Goal: Task Accomplishment & Management: Use online tool/utility

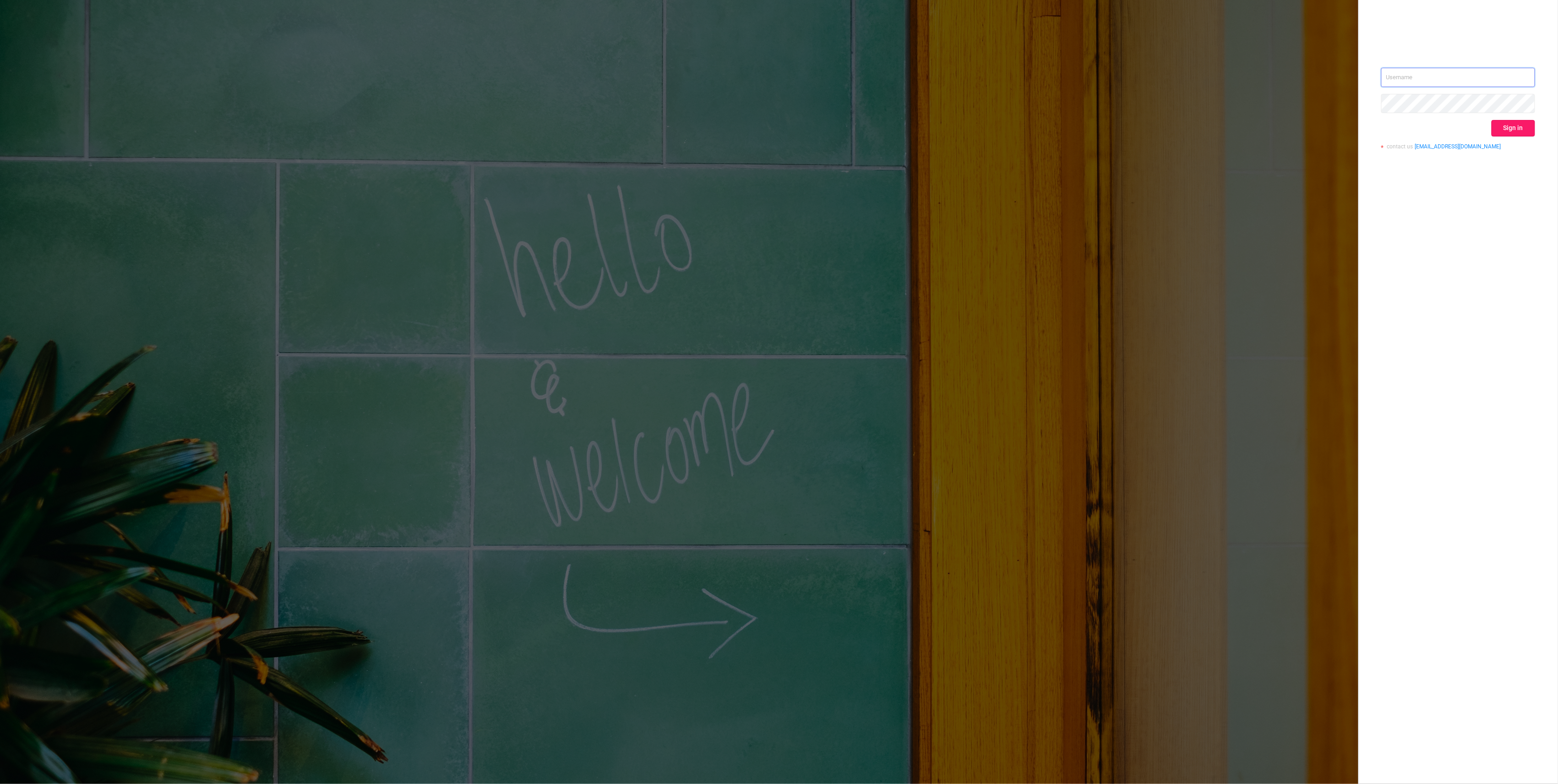
type input "[PERSON_NAME][EMAIL_ADDRESS][DOMAIN_NAME]"
click at [1510, 131] on button "Sign in" at bounding box center [1513, 128] width 43 height 16
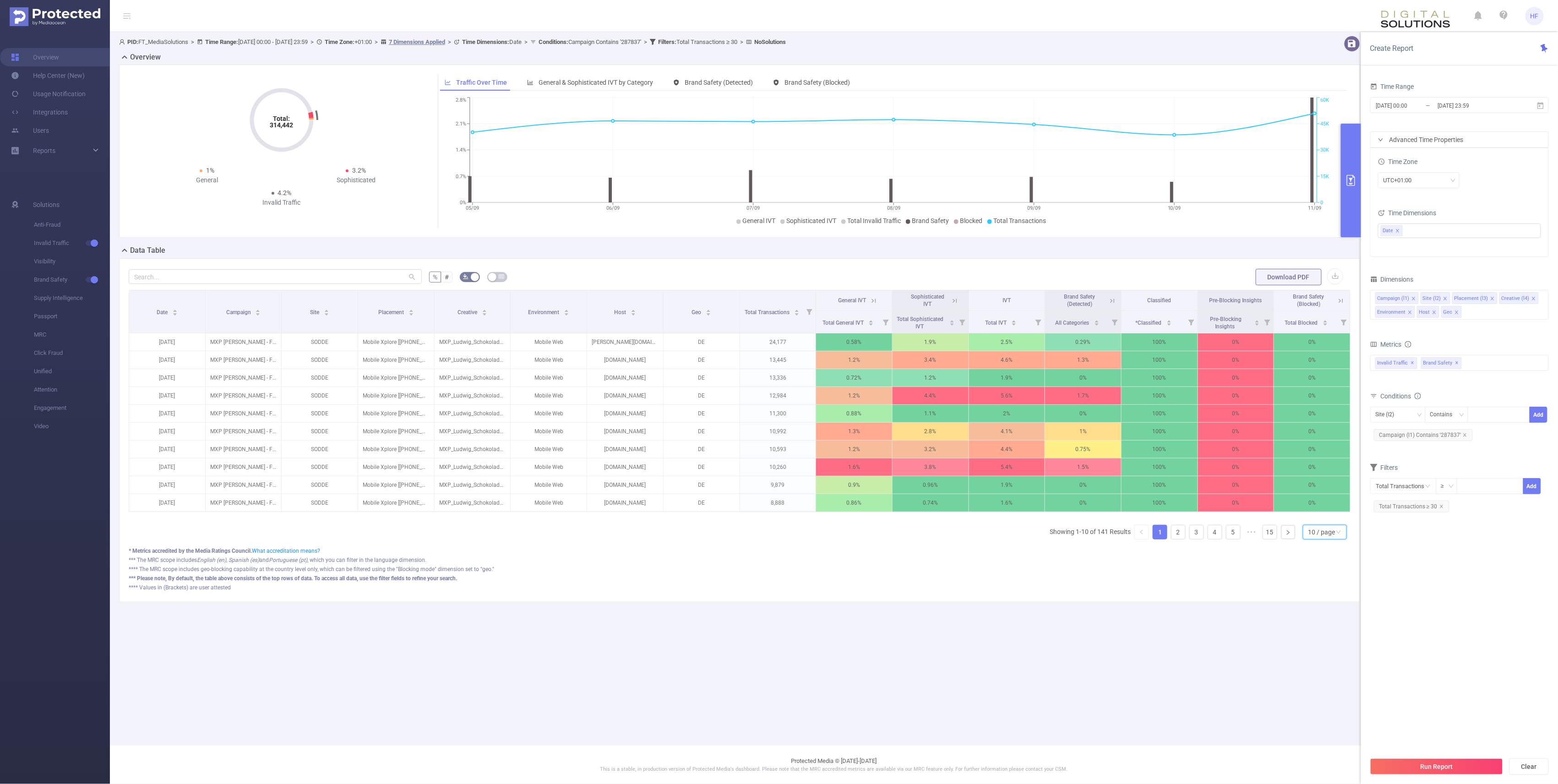
click at [1327, 539] on div "10 / page" at bounding box center [1322, 532] width 27 height 14
click at [1320, 532] on li "50 / page" at bounding box center [1325, 527] width 44 height 15
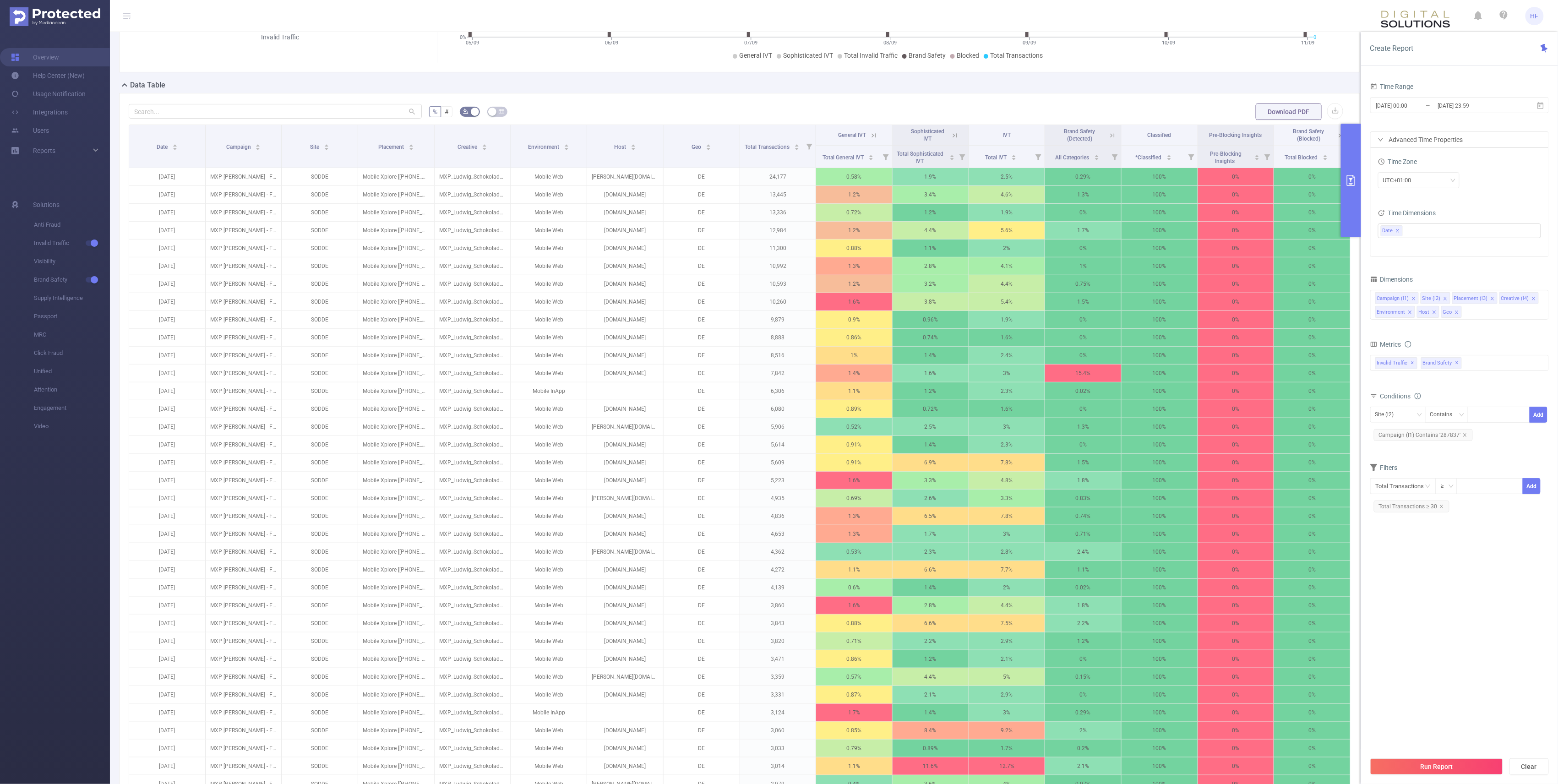
scroll to position [183, 0]
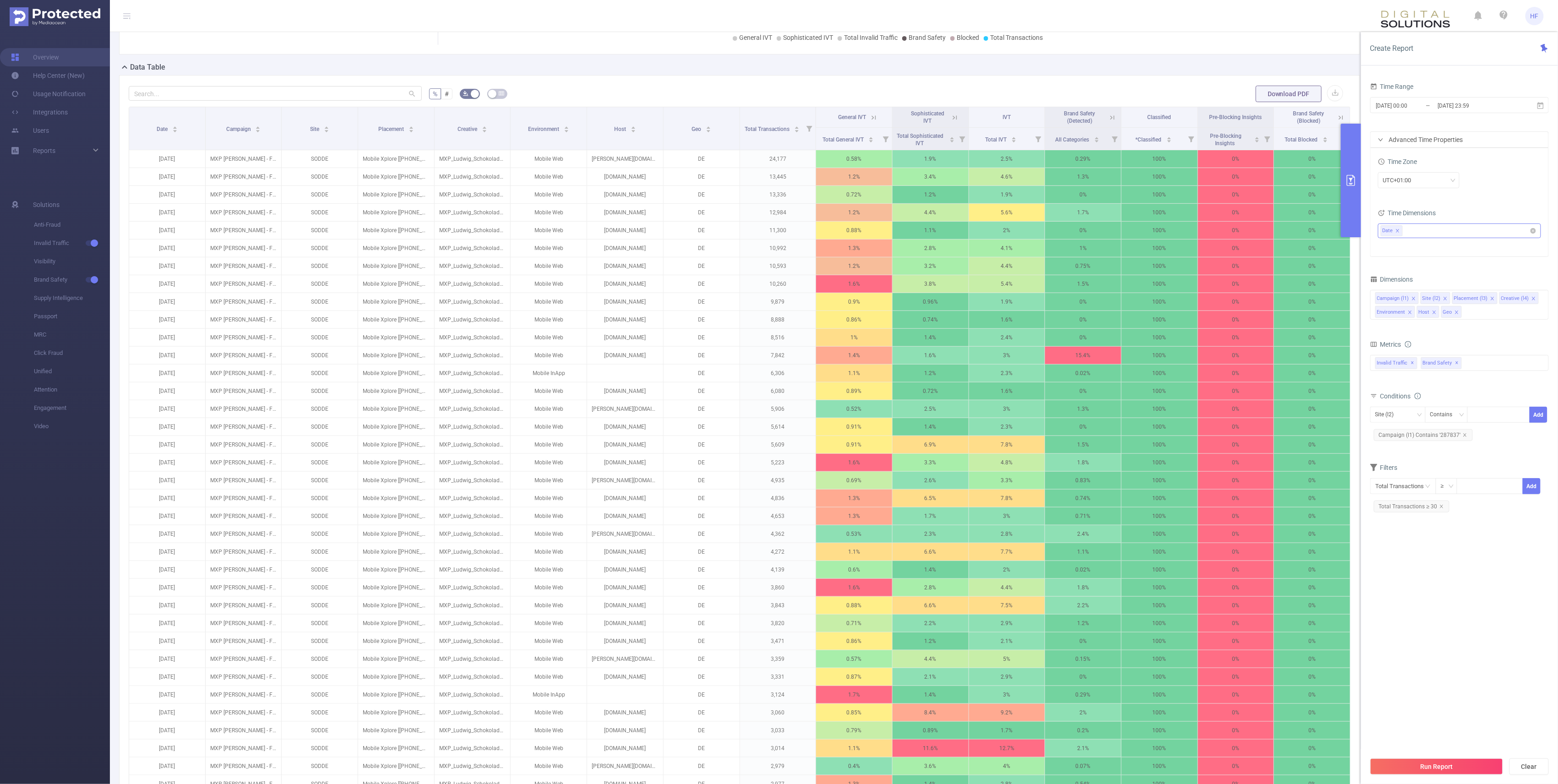
click at [1400, 228] on span at bounding box center [1398, 231] width 5 height 8
click at [1453, 768] on button "Run Report" at bounding box center [1436, 766] width 133 height 16
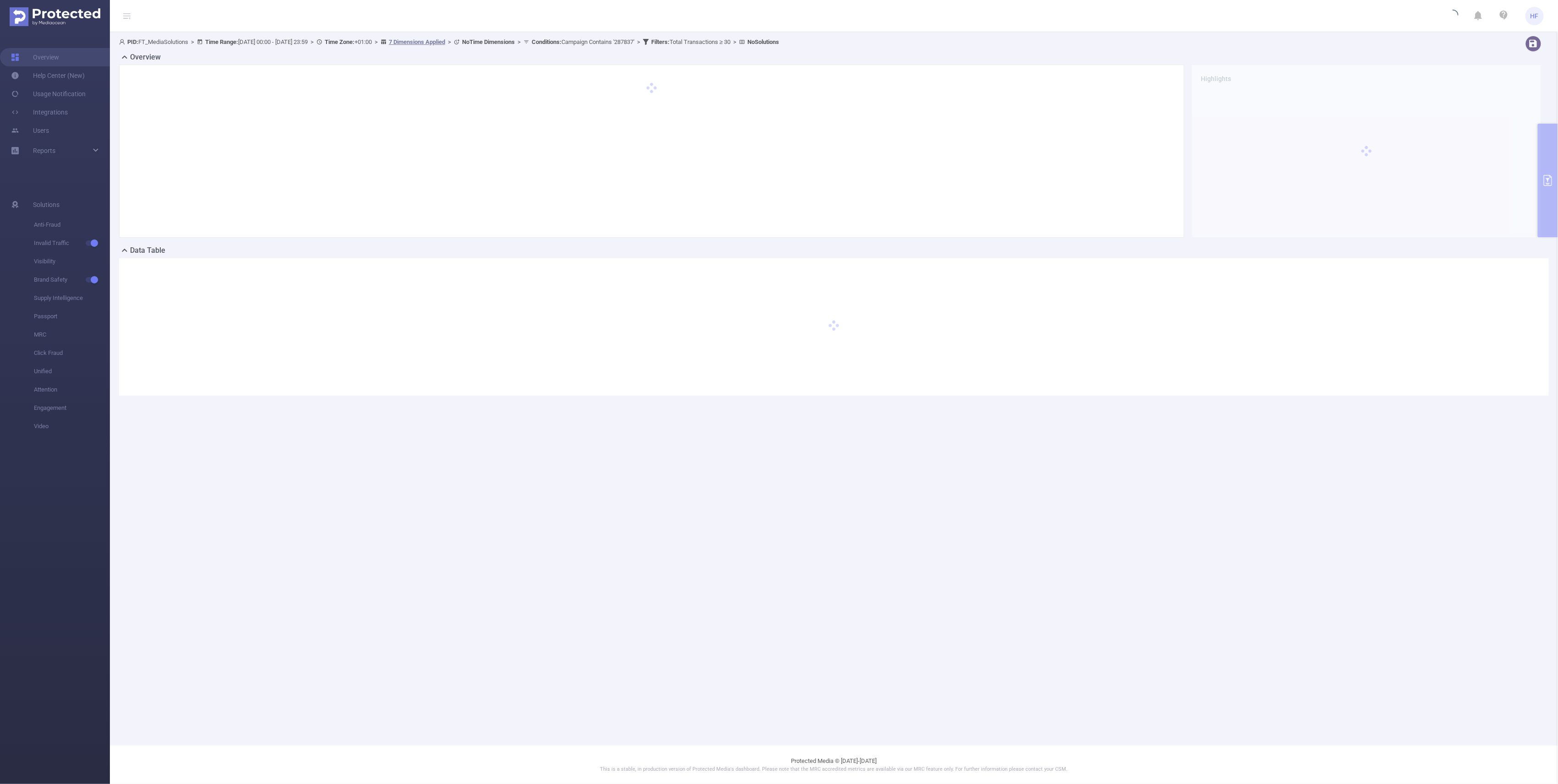
scroll to position [0, 0]
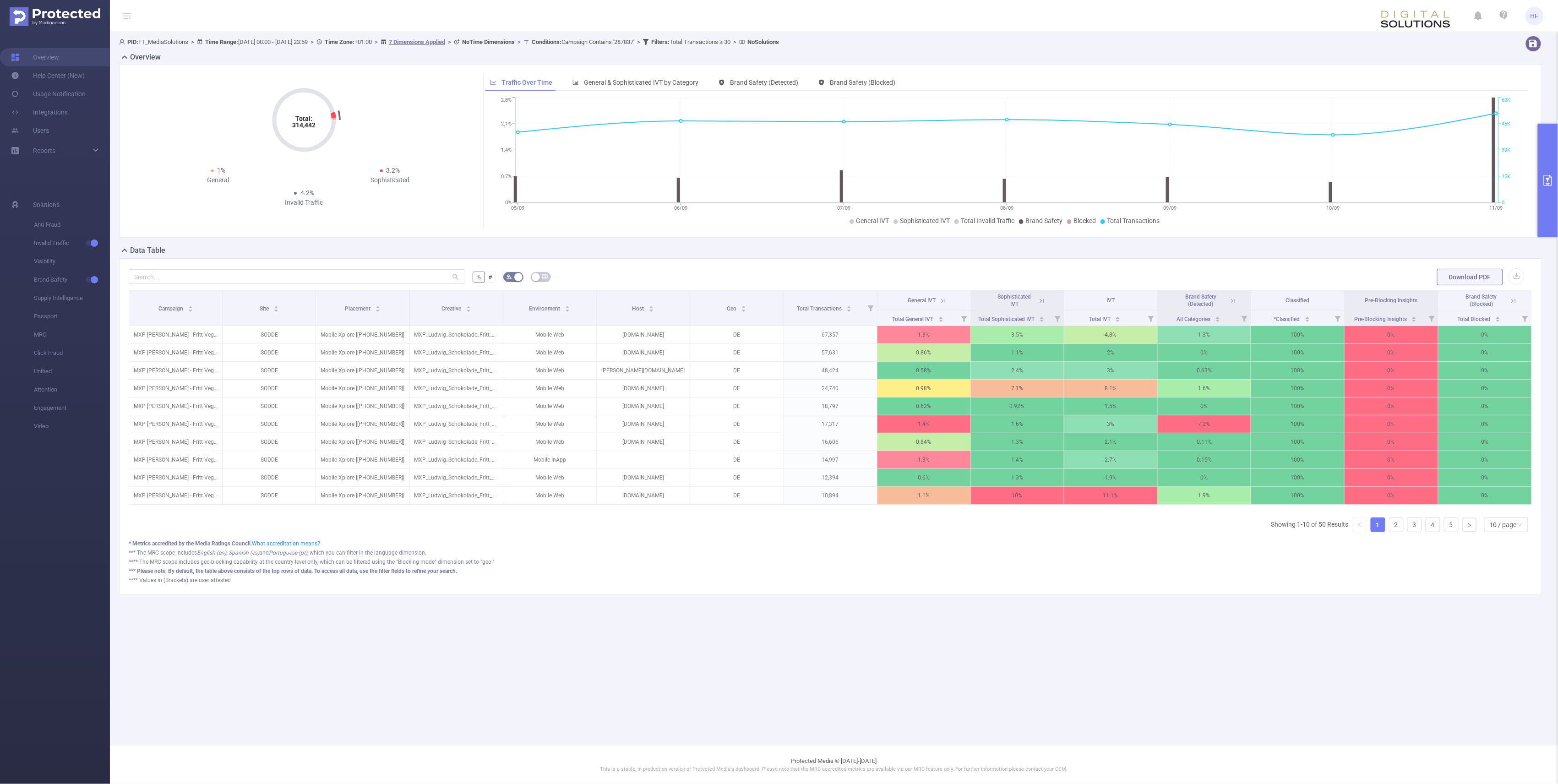
click at [1551, 203] on button "primary" at bounding box center [1548, 180] width 20 height 114
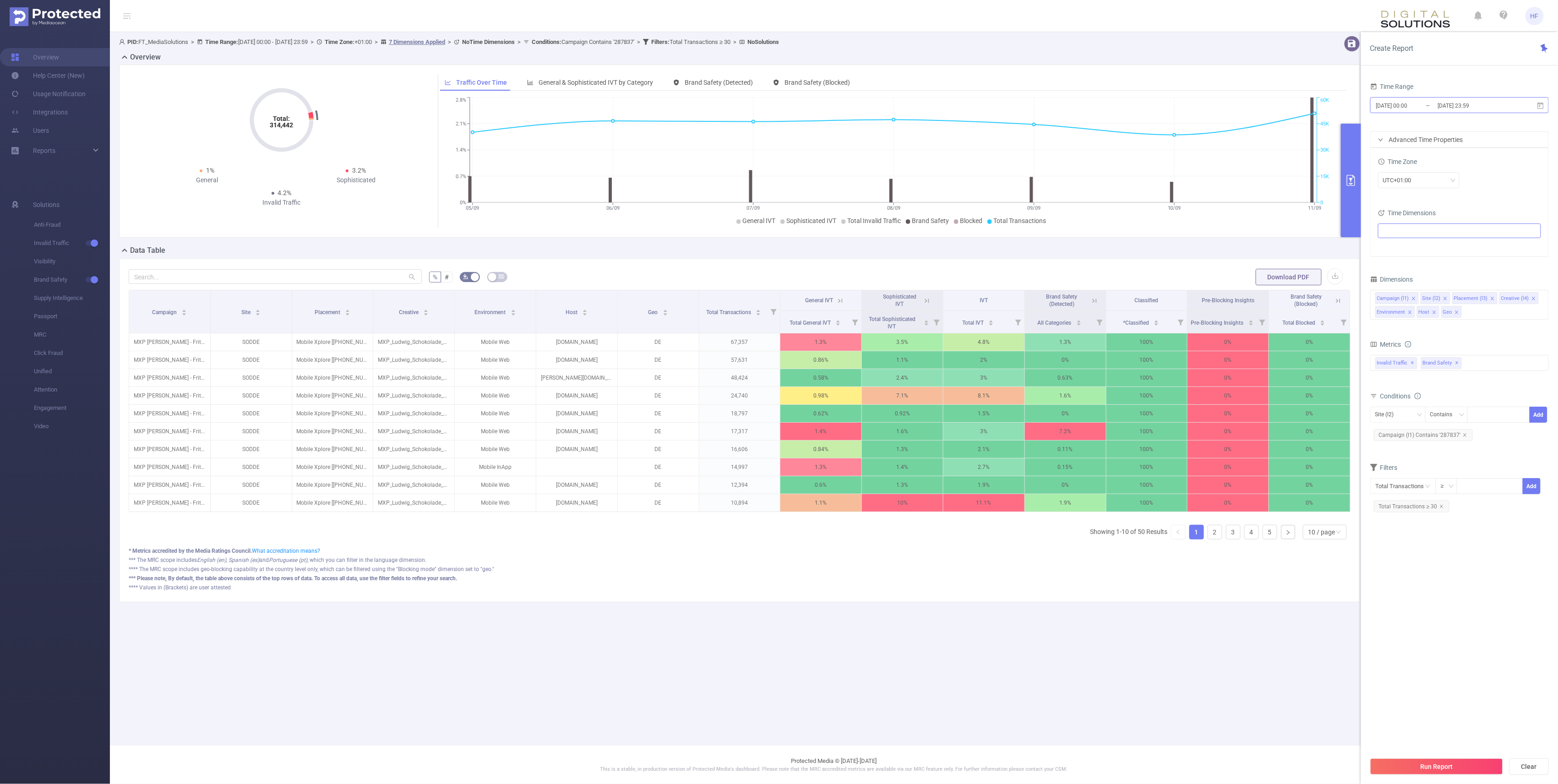
click at [1436, 104] on input "[DATE] 00:00" at bounding box center [1413, 105] width 74 height 12
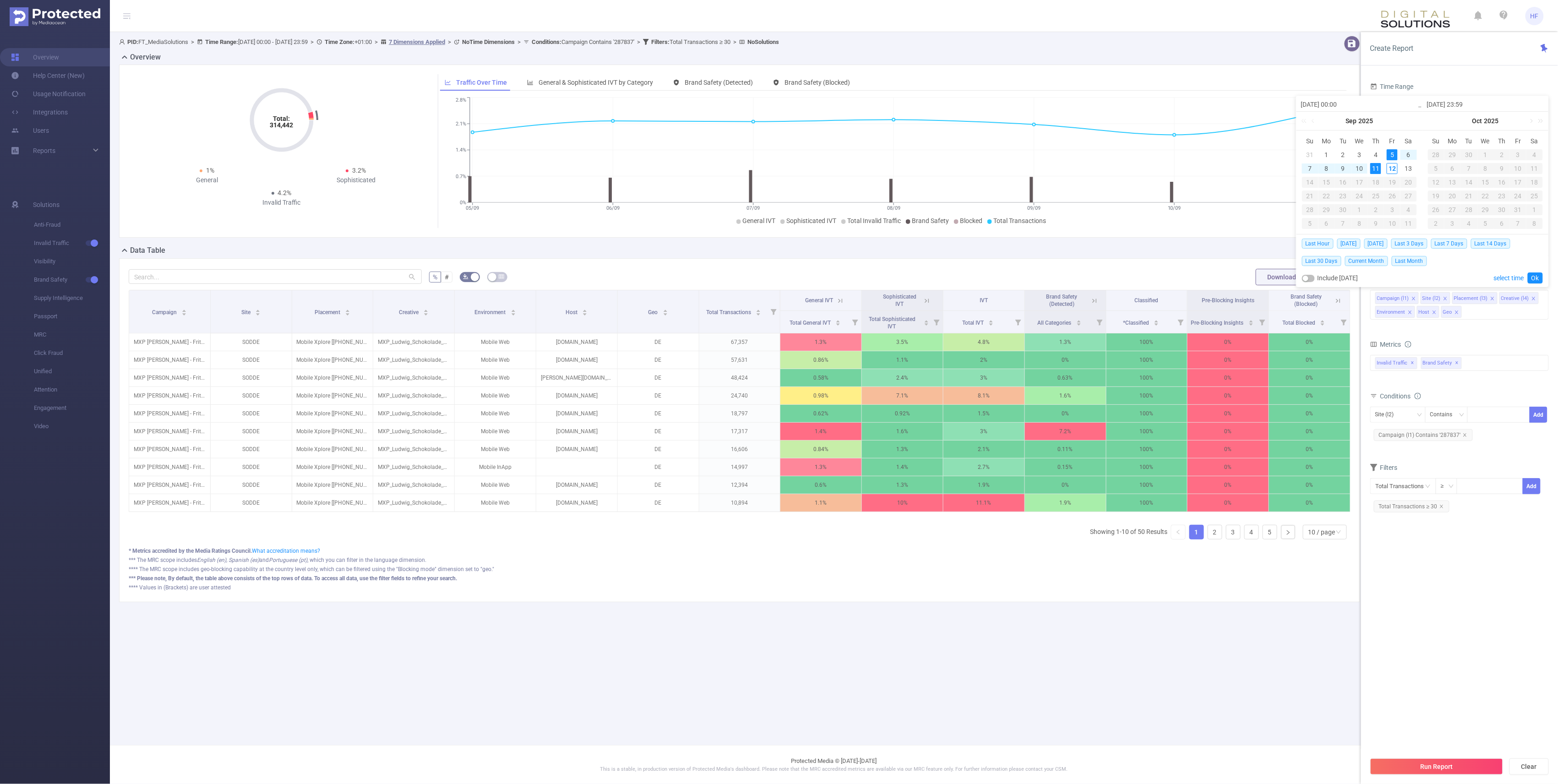
click at [1377, 171] on div "11" at bounding box center [1375, 168] width 11 height 11
click at [1375, 167] on div "11" at bounding box center [1375, 168] width 11 height 11
type input "[DATE] 00:00"
click at [1539, 279] on link "Ok" at bounding box center [1535, 278] width 16 height 11
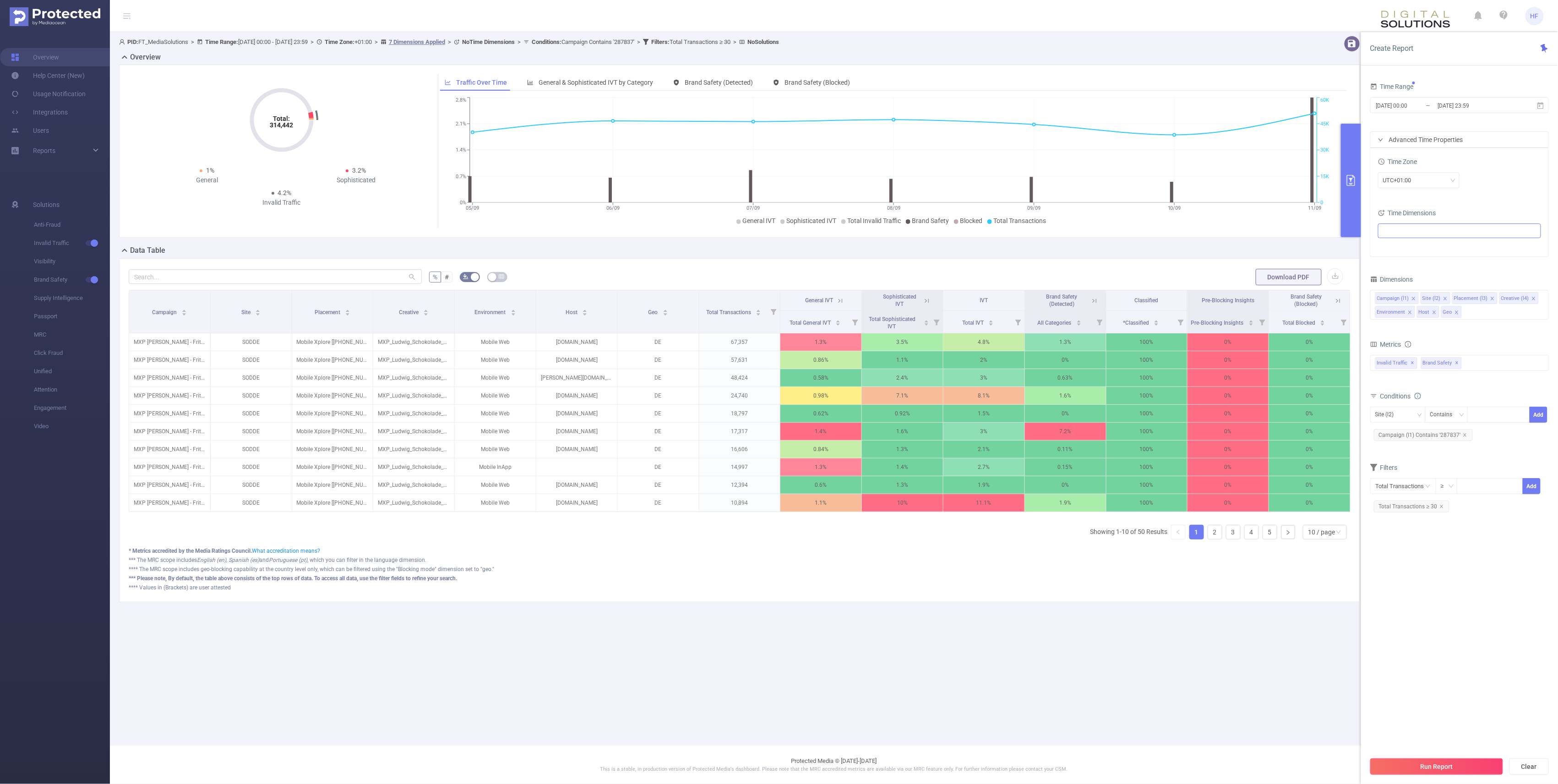
click at [1440, 760] on button "Run Report" at bounding box center [1436, 766] width 133 height 16
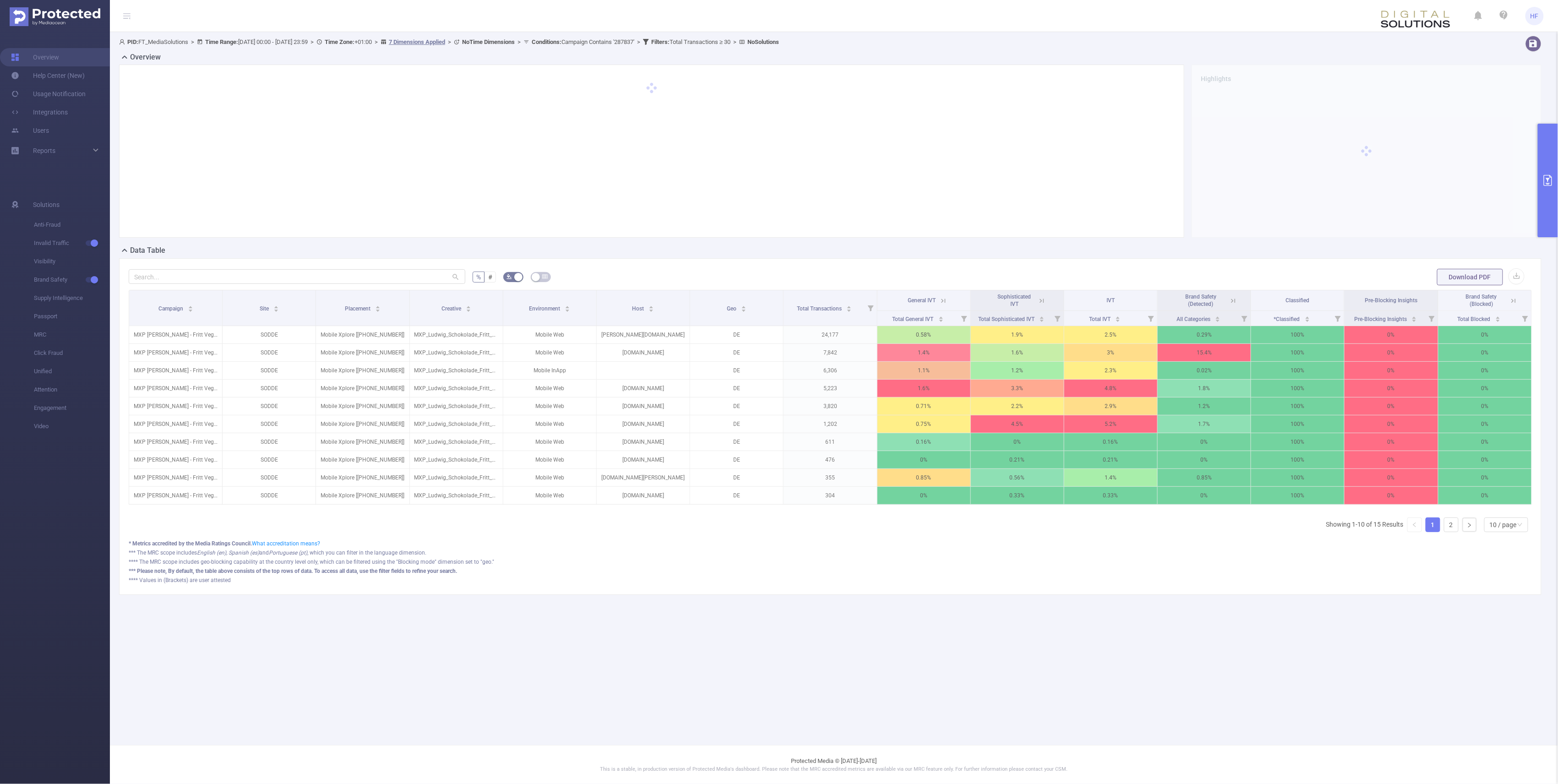
scroll to position [0, 2]
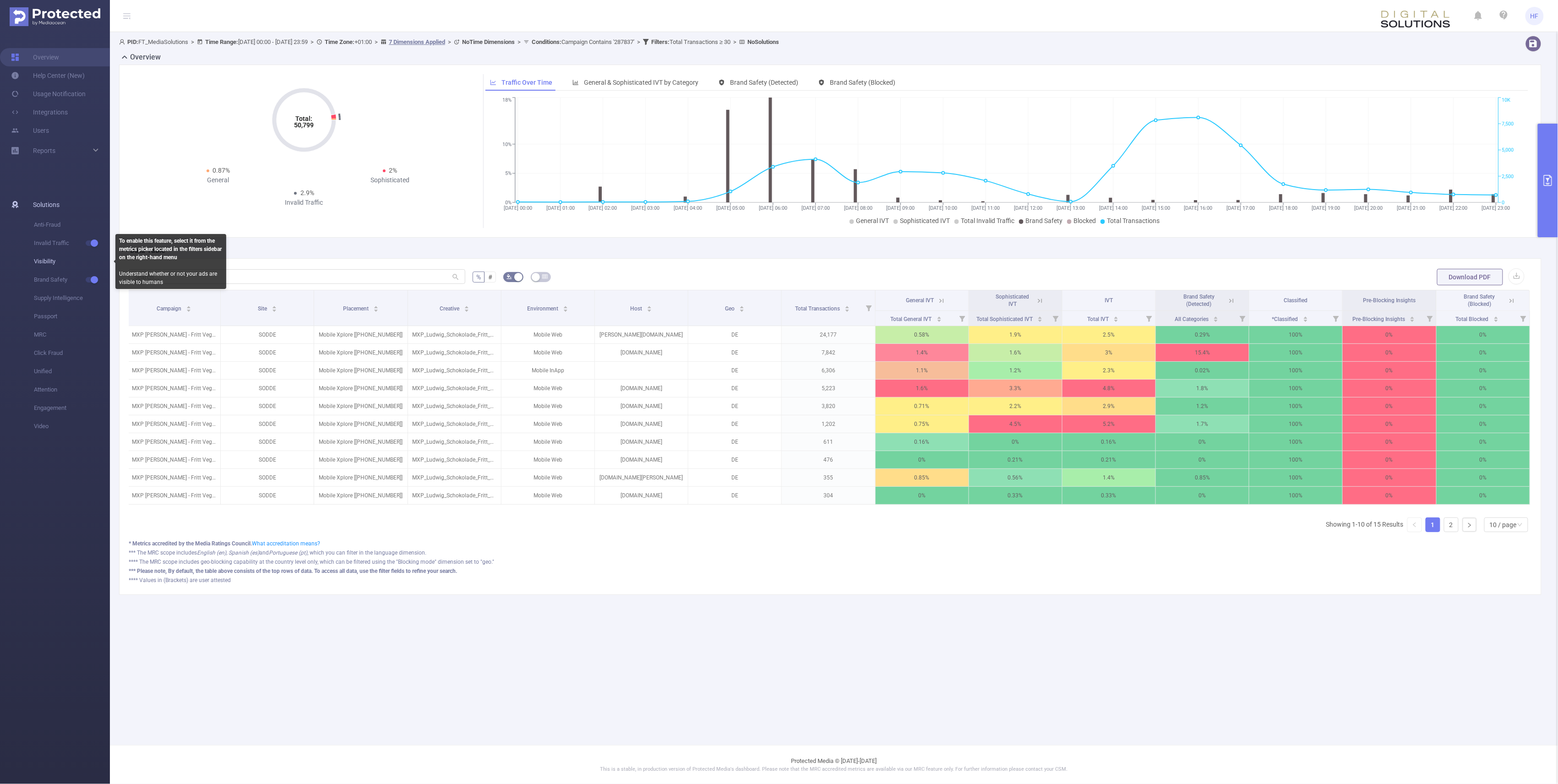
click at [90, 262] on span "Visibility" at bounding box center [71, 261] width 76 height 18
click at [1551, 184] on icon "primary" at bounding box center [1547, 180] width 11 height 11
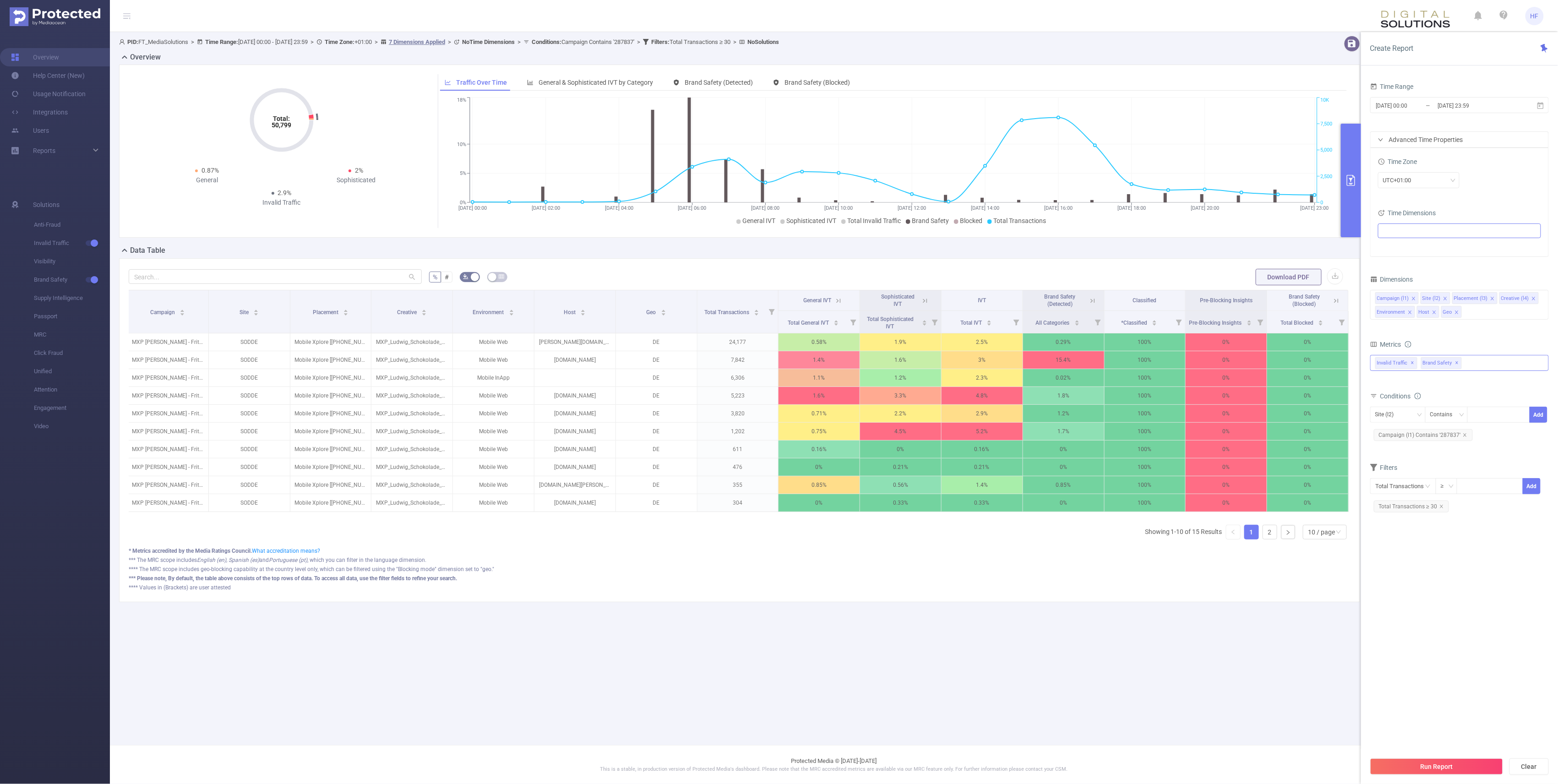
click at [1498, 364] on div "Invalid Traffic ✕ Brand Safety ✕" at bounding box center [1459, 363] width 179 height 16
click at [1387, 400] on span at bounding box center [1386, 399] width 7 height 7
click at [1397, 768] on button "Run Report" at bounding box center [1436, 766] width 133 height 16
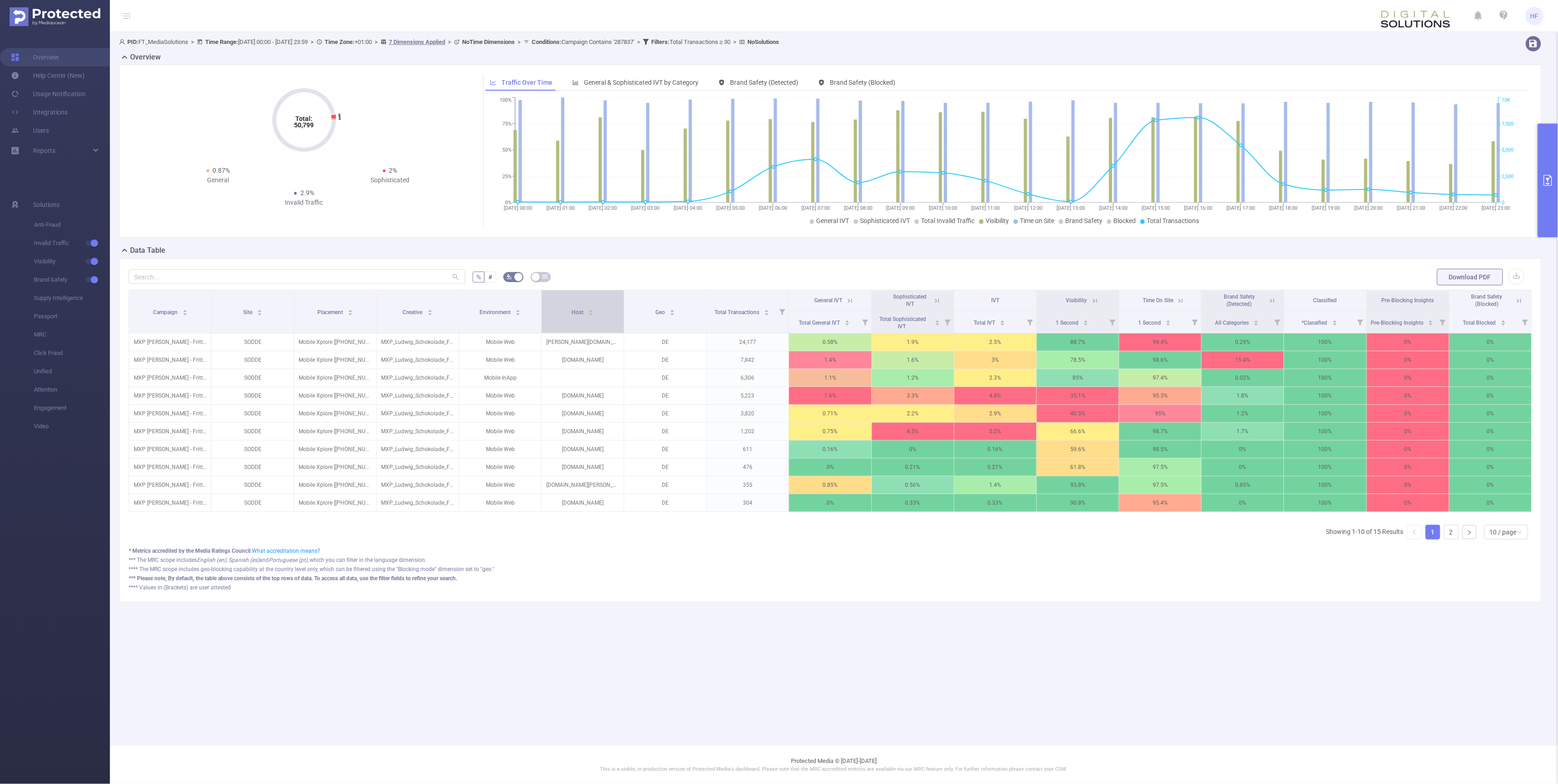
click at [592, 317] on icon "icon: caret-down" at bounding box center [591, 314] width 5 height 5
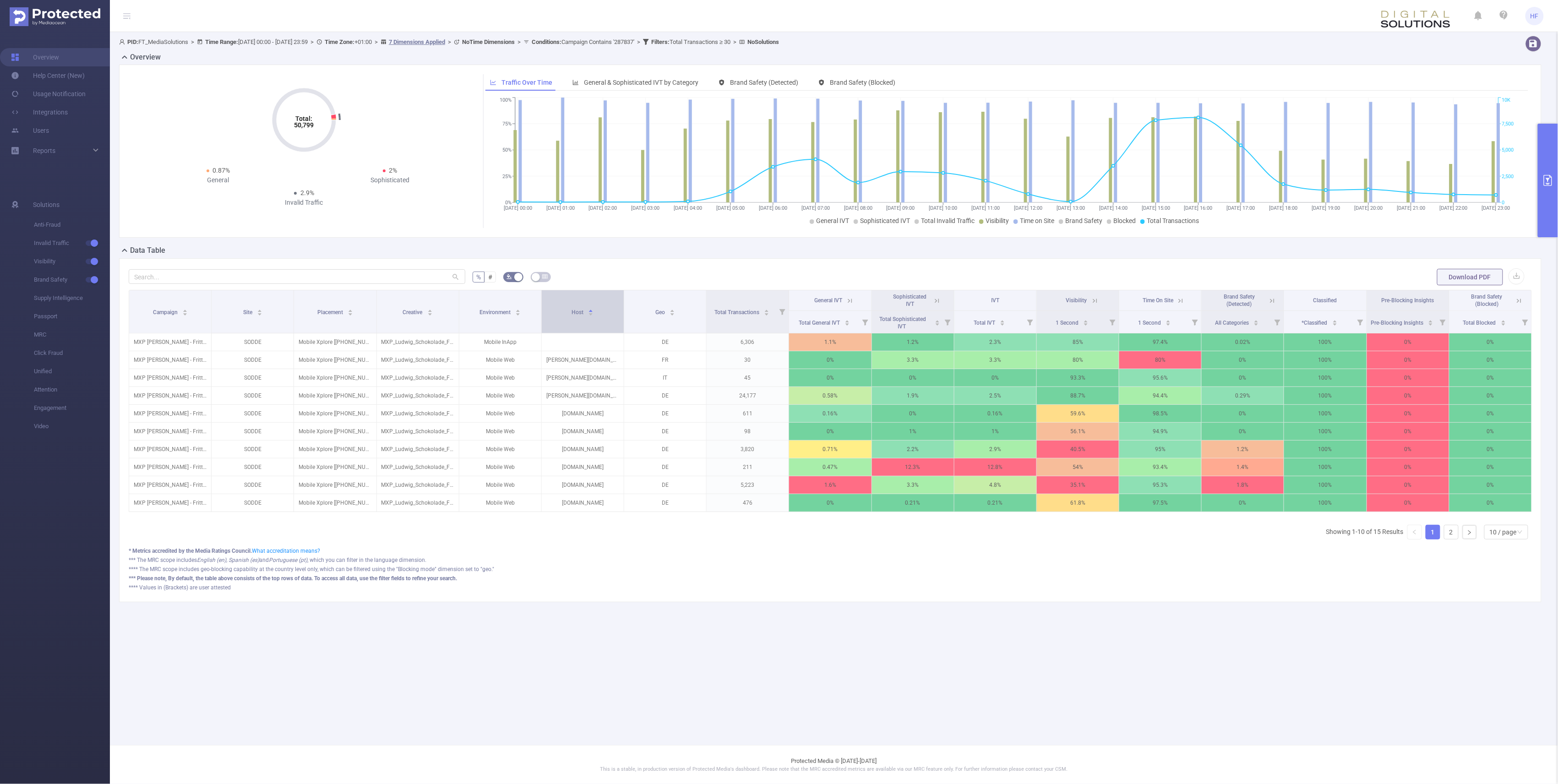
click at [592, 317] on icon "icon: caret-down" at bounding box center [591, 314] width 5 height 5
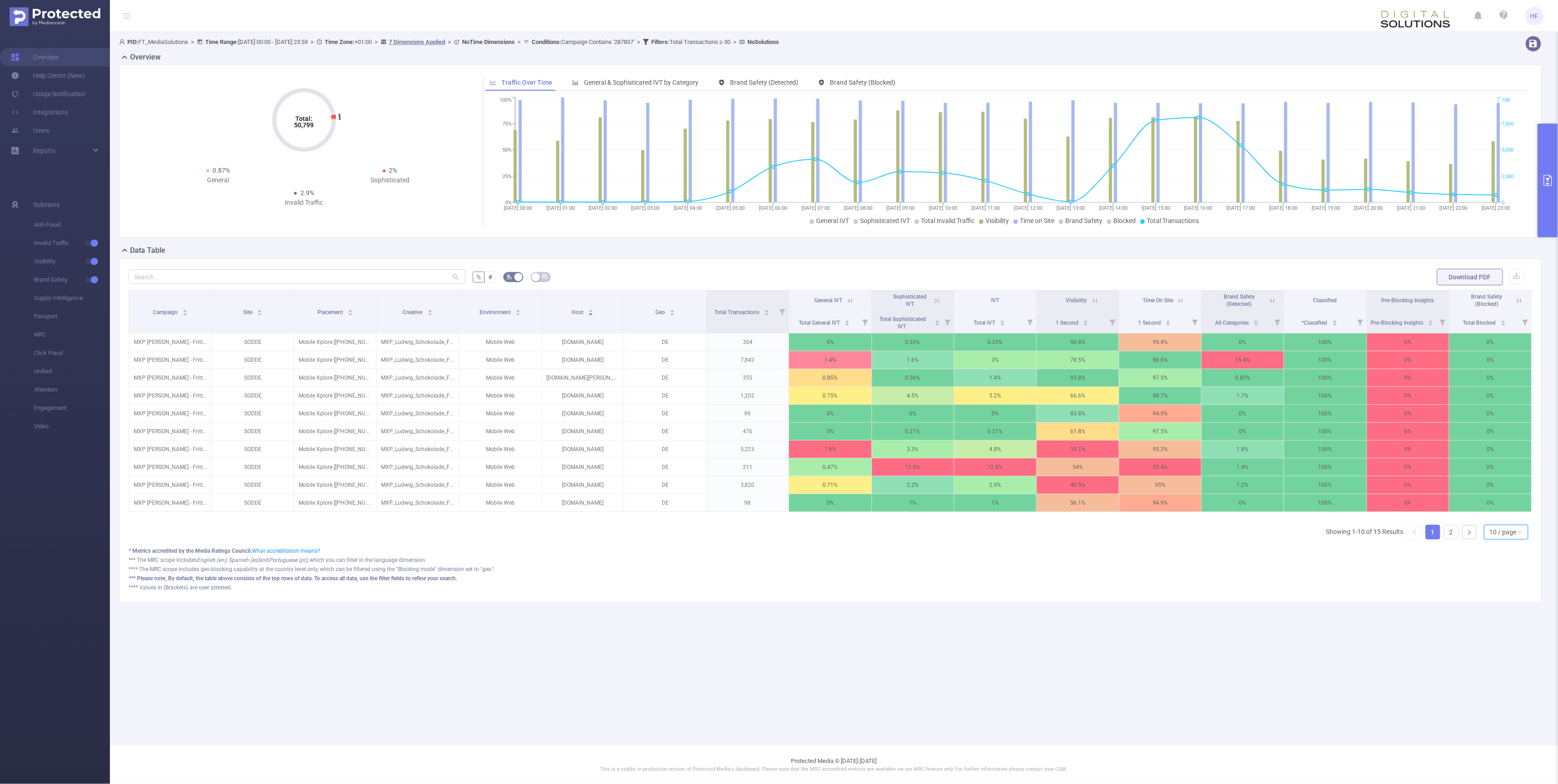
click at [1527, 539] on div "10 / page" at bounding box center [1507, 532] width 44 height 15
click at [1510, 528] on li "50 / page" at bounding box center [1507, 527] width 44 height 15
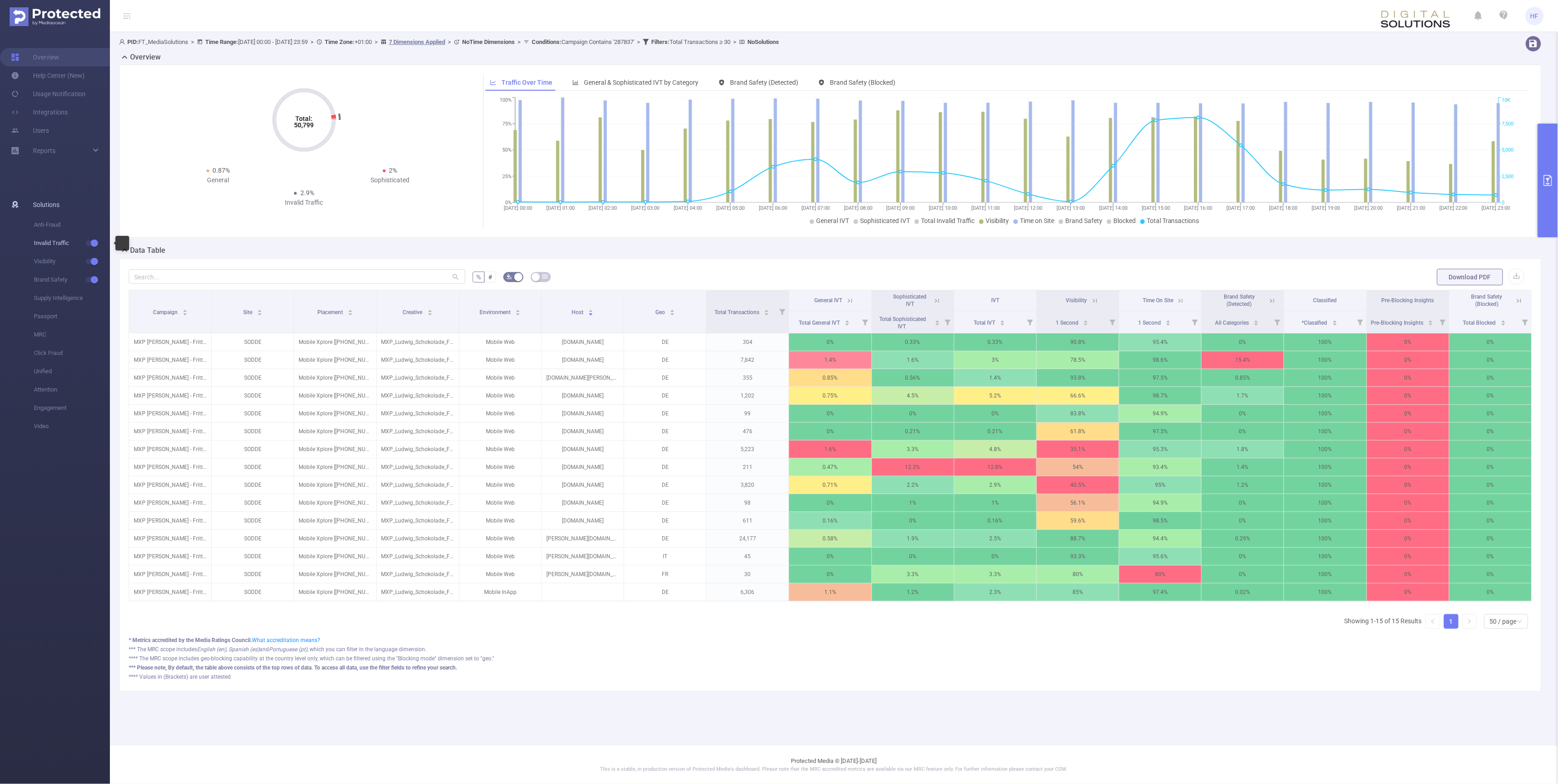
click at [92, 243] on button "button" at bounding box center [92, 243] width 13 height 6
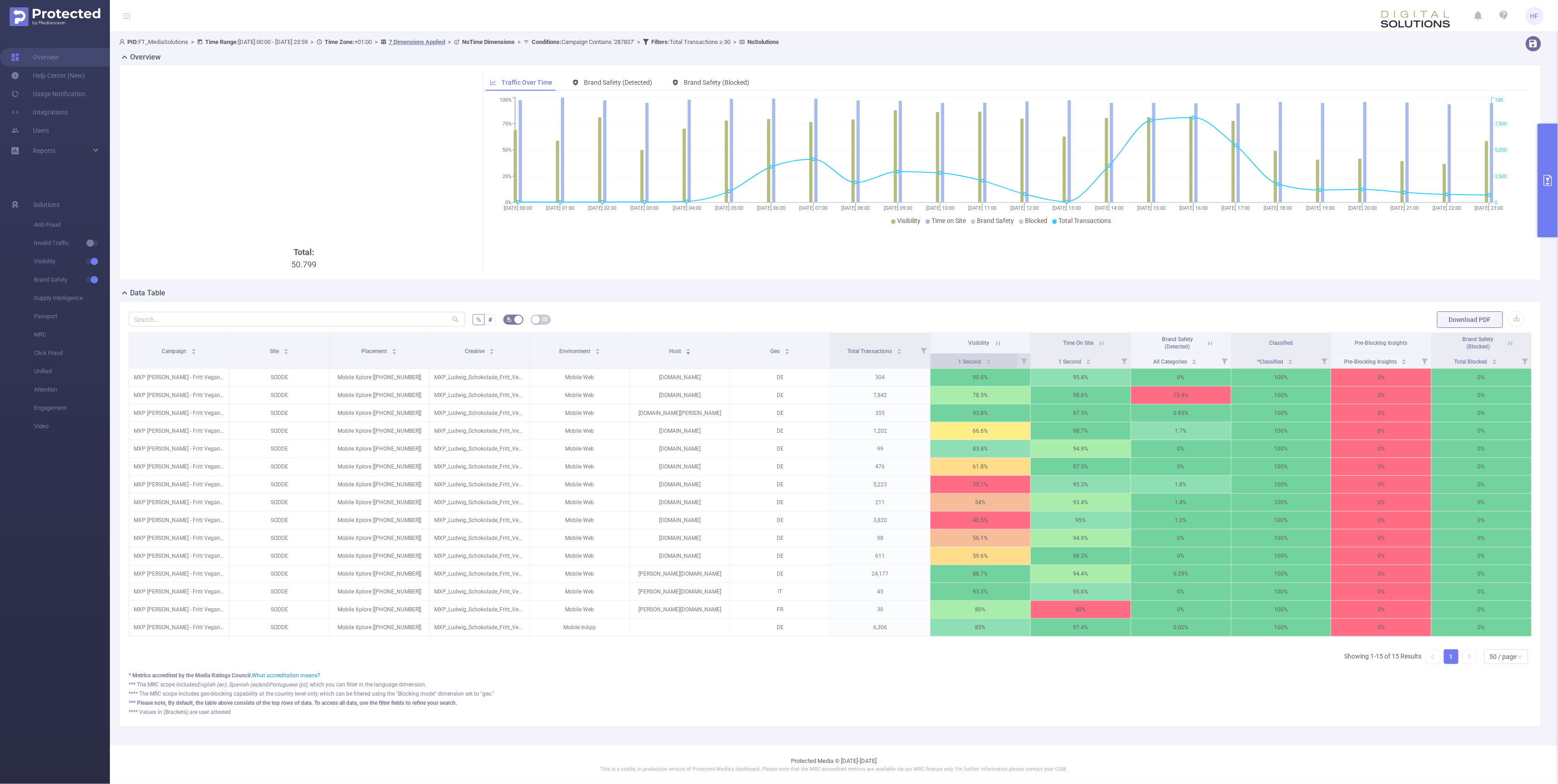
click at [986, 361] on icon "icon: caret-down" at bounding box center [989, 363] width 5 height 5
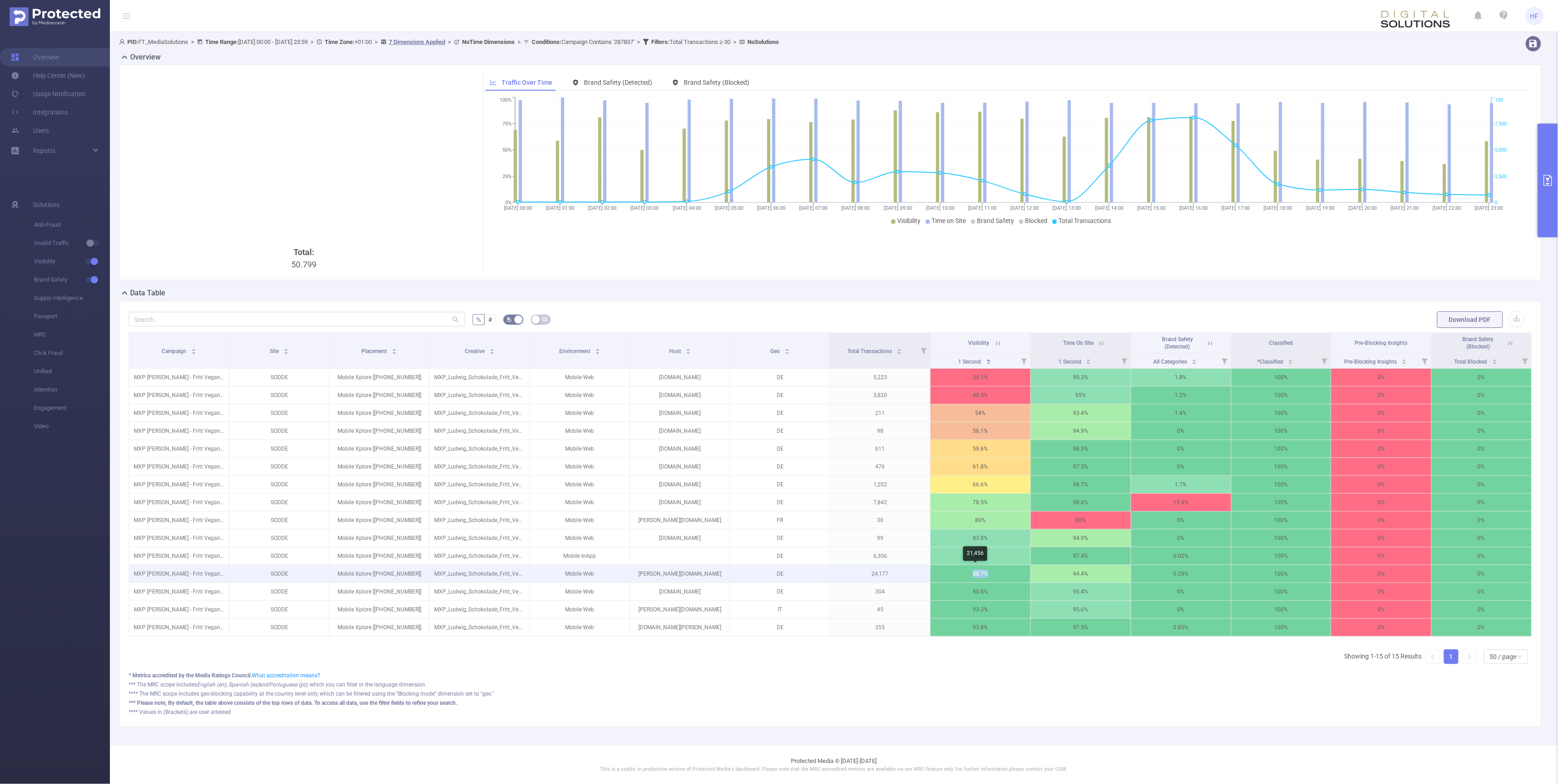
drag, startPoint x: 962, startPoint y: 576, endPoint x: 987, endPoint y: 577, distance: 25.0
click at [987, 577] on p "88.7%" at bounding box center [980, 573] width 100 height 17
click at [907, 679] on div "* Metrics accredited by the Media Ratings Council. What accreditation means?" at bounding box center [831, 675] width 1404 height 8
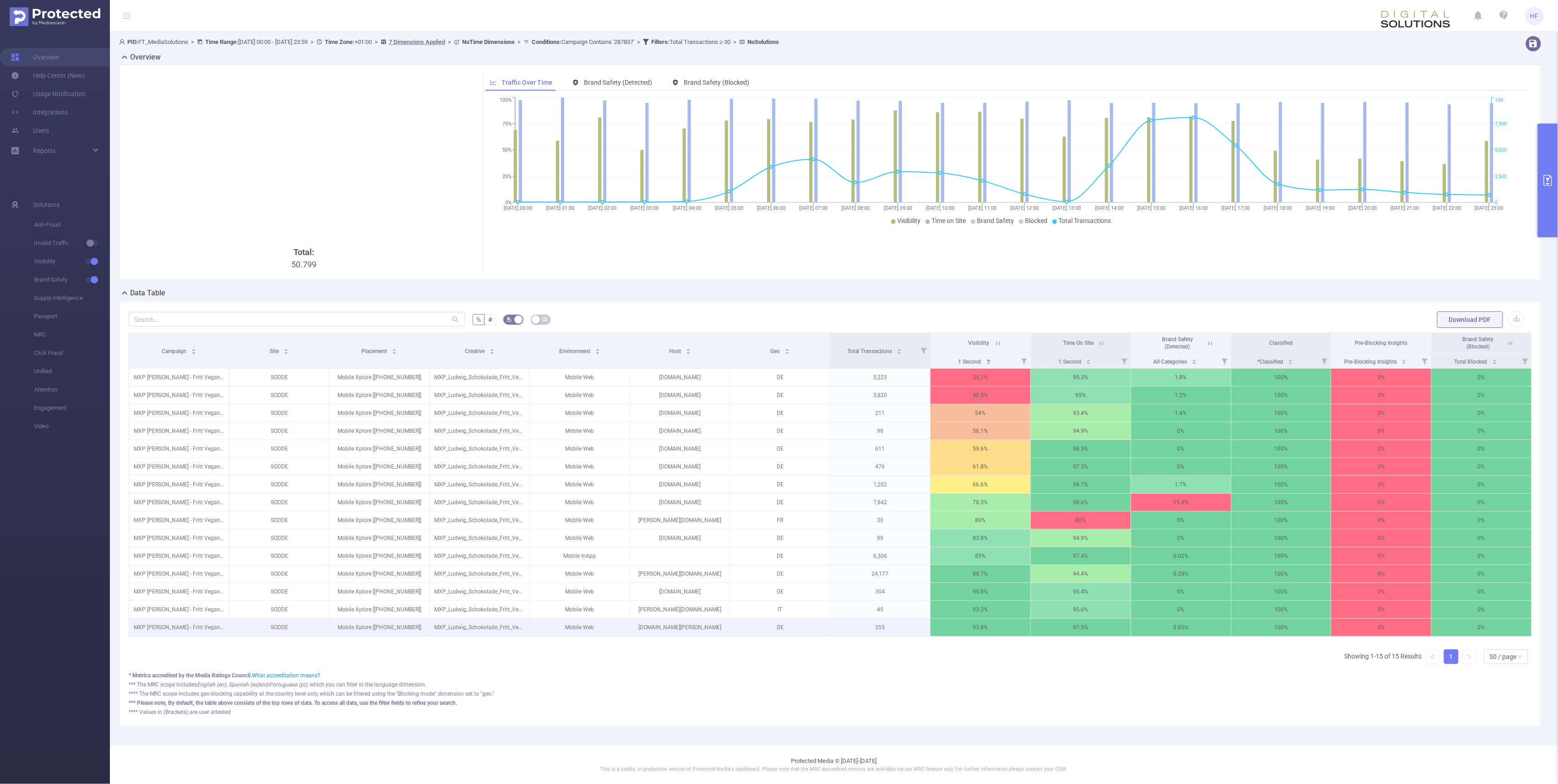
scroll to position [11, 0]
drag, startPoint x: 292, startPoint y: 162, endPoint x: 266, endPoint y: 78, distance: 87.9
click at [289, 169] on div "Total: 50.799" at bounding box center [304, 172] width 350 height 197
